Goal: Task Accomplishment & Management: Use online tool/utility

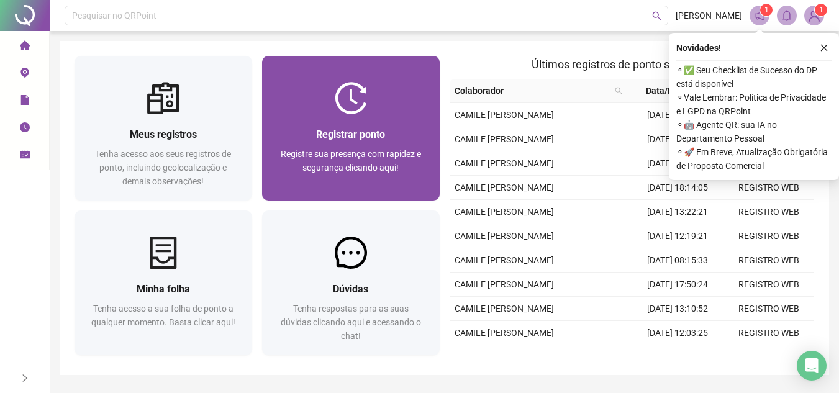
click at [413, 133] on div "Registrar ponto" at bounding box center [351, 135] width 148 height 16
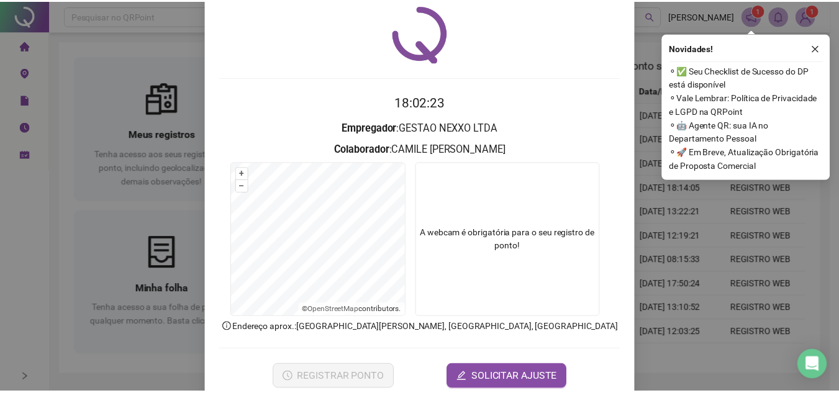
scroll to position [62, 0]
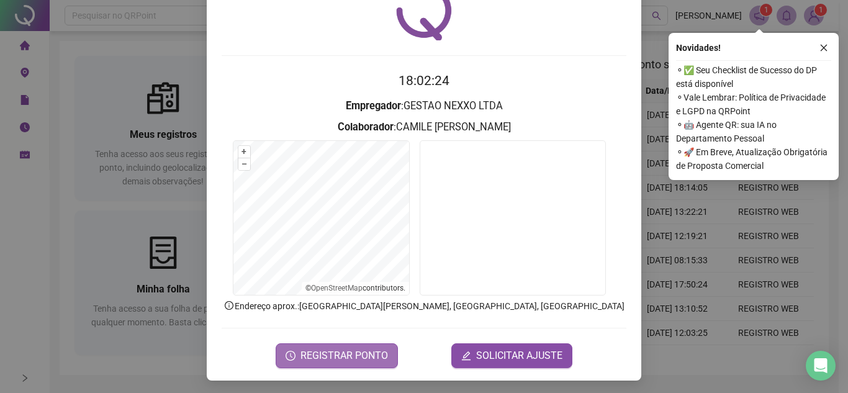
click at [366, 353] on span "REGISTRAR PONTO" at bounding box center [345, 355] width 88 height 15
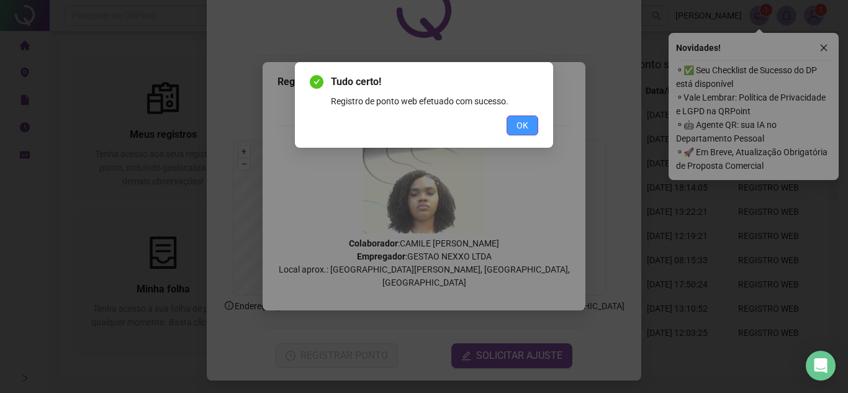
click at [527, 127] on span "OK" at bounding box center [523, 126] width 12 height 14
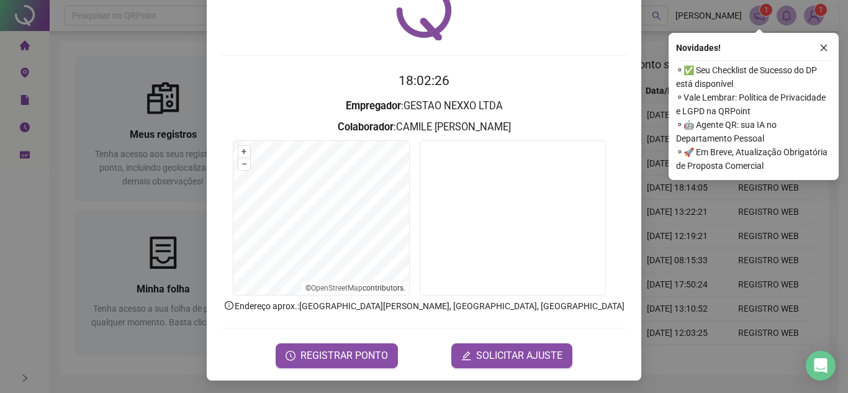
click at [763, 263] on div "Registro de ponto web 18:02:26 Empregador : GESTAO NEXXO LTDA Colaborador : CAM…" at bounding box center [424, 196] width 848 height 393
